Goal: Task Accomplishment & Management: Use online tool/utility

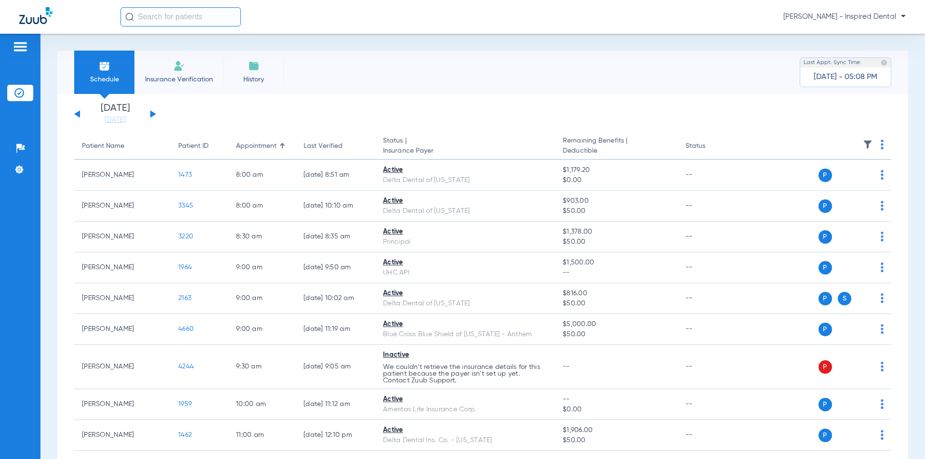
click at [154, 117] on div "[DATE] [DATE] [DATE] [DATE] [DATE] [DATE] [DATE] [DATE] [DATE] [DATE] [DATE] [D…" at bounding box center [115, 114] width 82 height 21
click at [154, 111] on div "[DATE] [DATE] [DATE] [DATE] [DATE] [DATE] [DATE] [DATE] [DATE] [DATE] [DATE] [D…" at bounding box center [115, 114] width 82 height 21
click at [152, 115] on button at bounding box center [153, 113] width 6 height 7
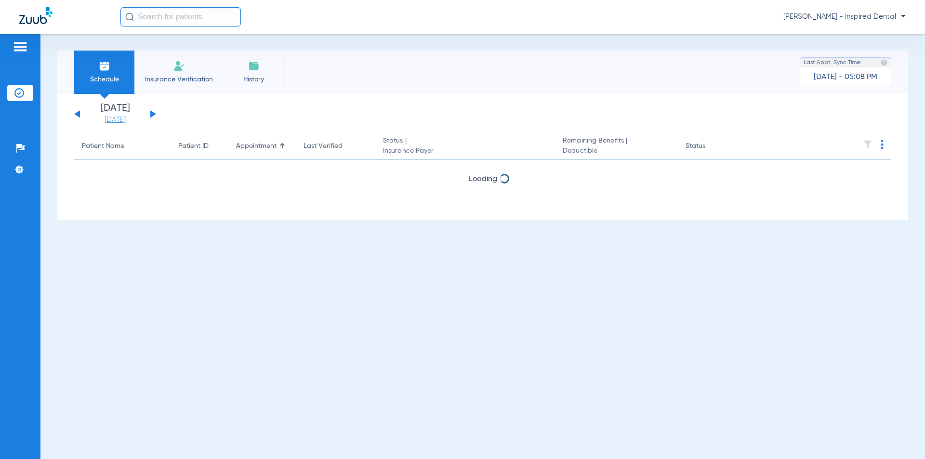
click at [124, 119] on link "[DATE]" at bounding box center [115, 120] width 58 height 10
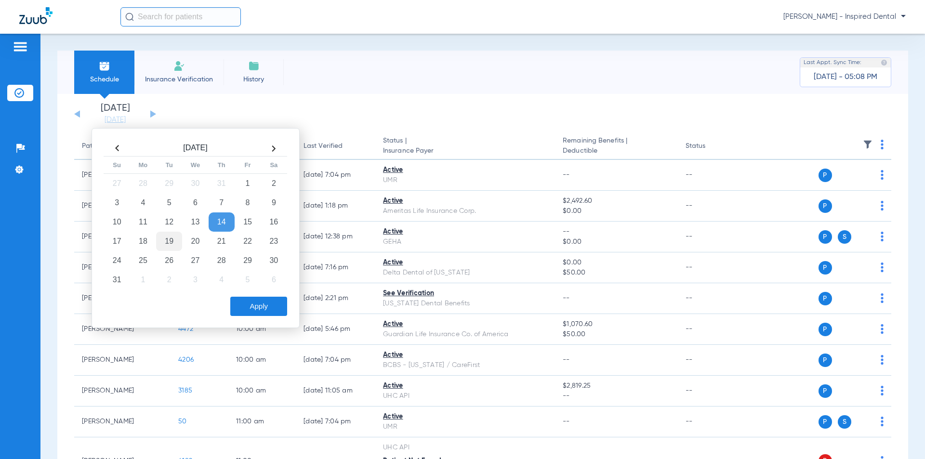
click at [167, 236] on td "19" at bounding box center [169, 241] width 26 height 19
click at [265, 308] on button "Apply" at bounding box center [258, 306] width 57 height 19
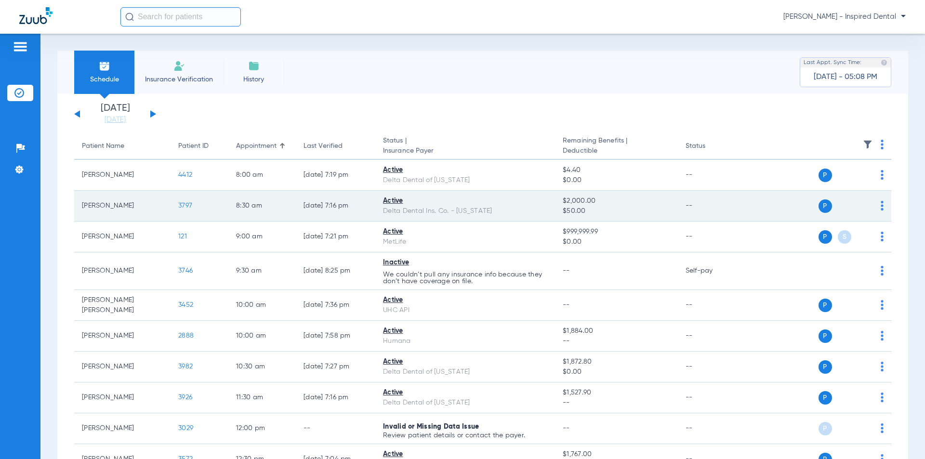
click at [872, 207] on div "P S" at bounding box center [813, 205] width 141 height 13
click at [880, 207] on img at bounding box center [881, 206] width 3 height 10
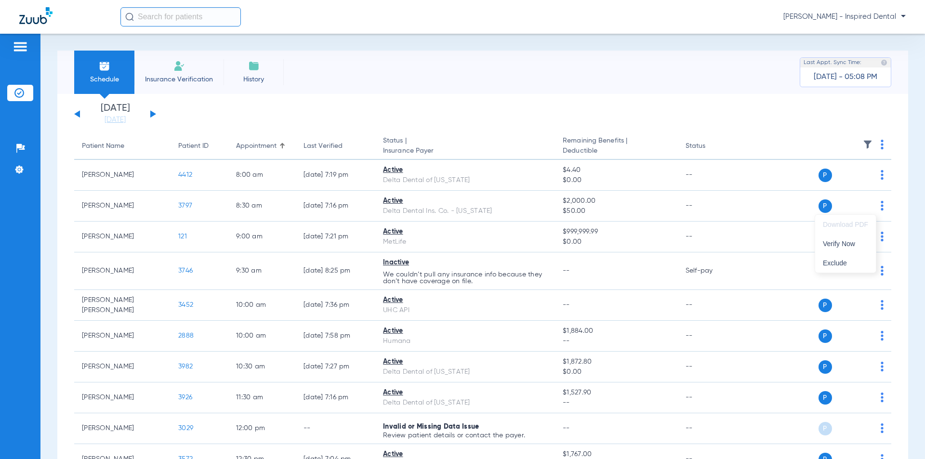
click at [184, 205] on div at bounding box center [462, 229] width 925 height 459
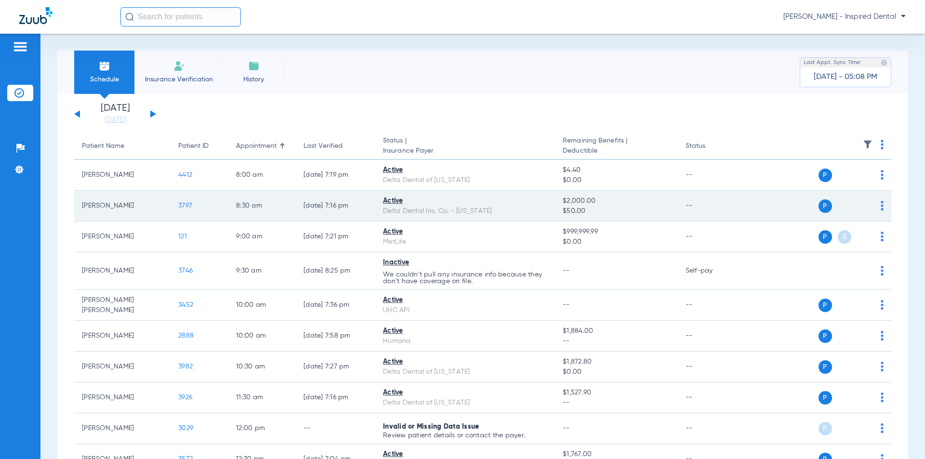
click at [188, 205] on span "3797" at bounding box center [185, 205] width 14 height 7
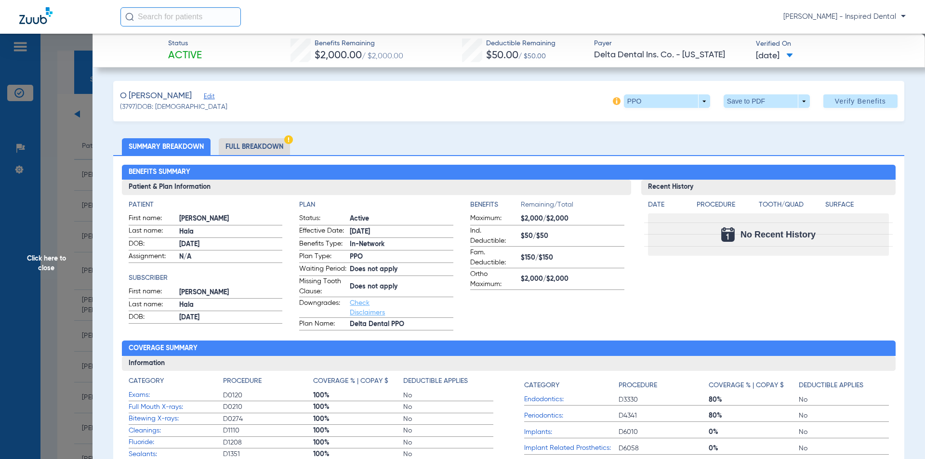
click at [704, 308] on div "Recent History Date Procedure Tooth/Quad Surface No Recent History" at bounding box center [768, 255] width 255 height 151
click at [256, 142] on li "Full Breakdown" at bounding box center [254, 146] width 71 height 17
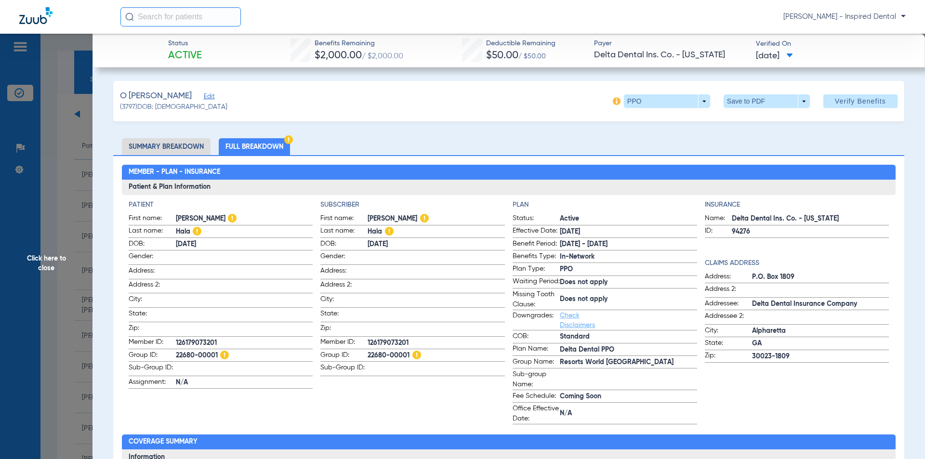
click at [204, 99] on span "Edit" at bounding box center [208, 97] width 9 height 9
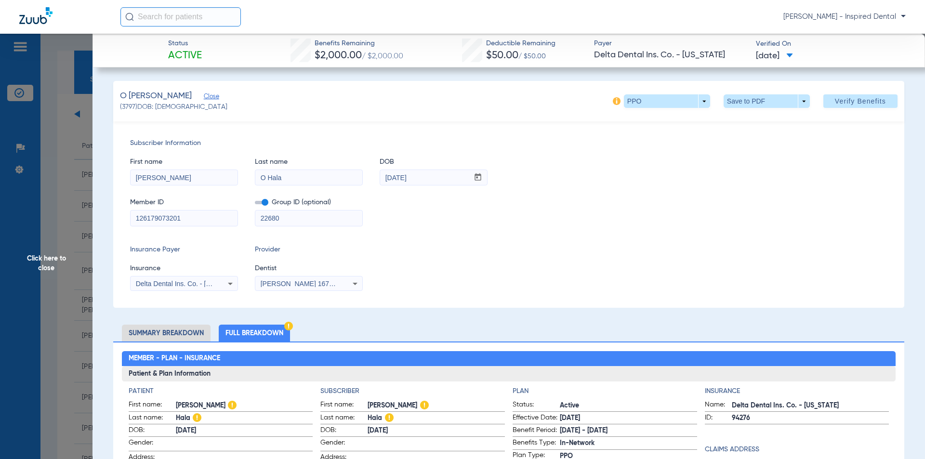
click at [483, 233] on div "Subscriber Information First name [PERSON_NAME] Last name O Hala DOB mm / dd / …" at bounding box center [508, 214] width 791 height 186
click at [761, 102] on span at bounding box center [766, 101] width 23 height 23
drag, startPoint x: 757, startPoint y: 118, endPoint x: 754, endPoint y: 129, distance: 11.0
click at [757, 118] on span "Save to PDF" at bounding box center [763, 120] width 38 height 7
click at [744, 217] on div "Member ID 126179073201 Group ID (optional) 22680" at bounding box center [508, 207] width 757 height 37
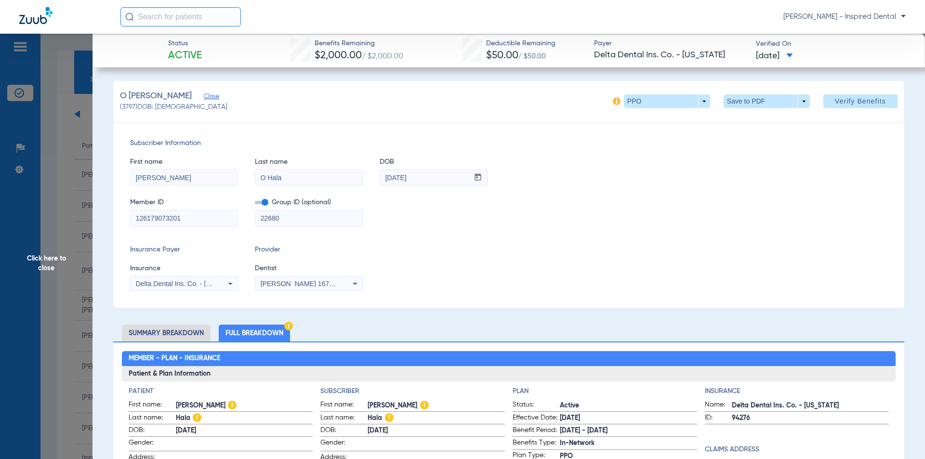
click at [690, 188] on div "First name [PERSON_NAME] Last name O Hala DOB mm / dd / yyyy [DATE] Member ID 1…" at bounding box center [508, 187] width 757 height 78
click at [325, 8] on div "[PERSON_NAME] - Inspired Dental" at bounding box center [512, 16] width 785 height 19
drag, startPoint x: 52, startPoint y: 262, endPoint x: 52, endPoint y: 239, distance: 23.1
click at [52, 262] on span "Click here to close" at bounding box center [46, 263] width 92 height 459
